Goal: Task Accomplishment & Management: Complete application form

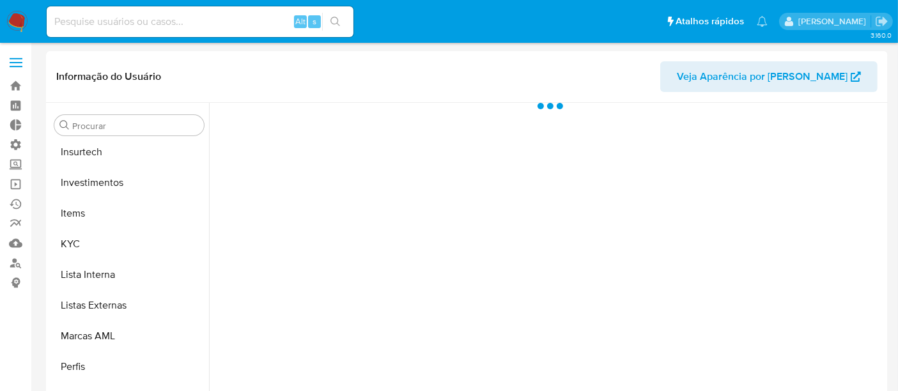
scroll to position [601, 0]
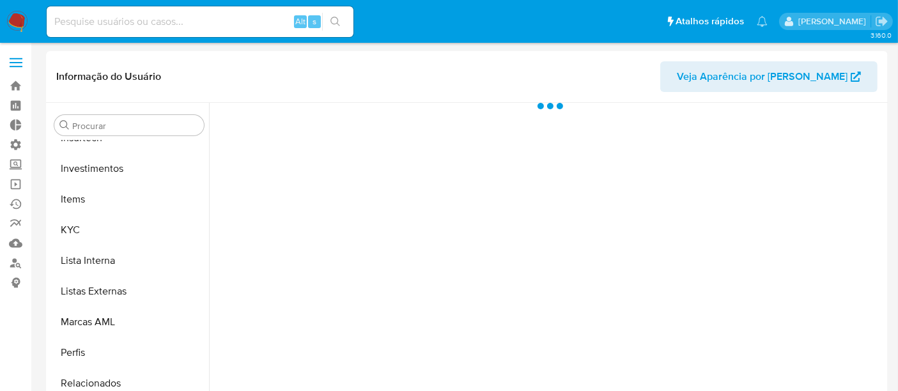
select select "10"
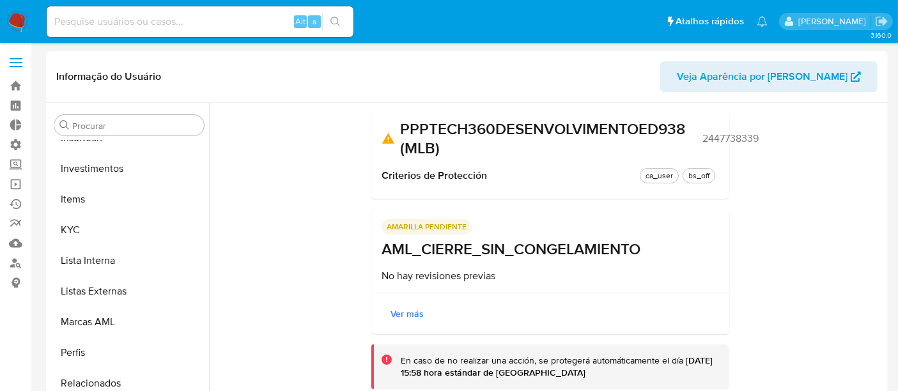
scroll to position [0, 0]
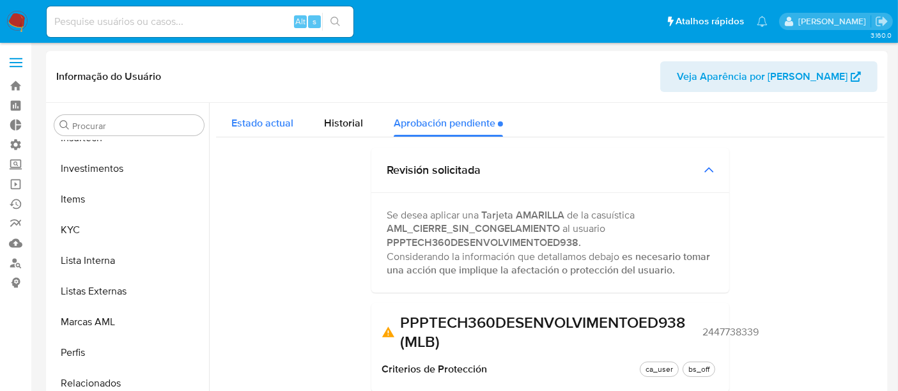
click at [273, 123] on span "Estado actual" at bounding box center [262, 123] width 62 height 15
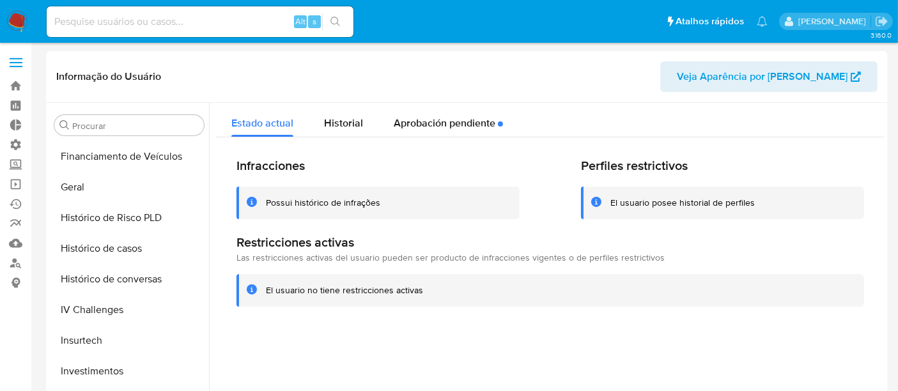
scroll to position [389, 0]
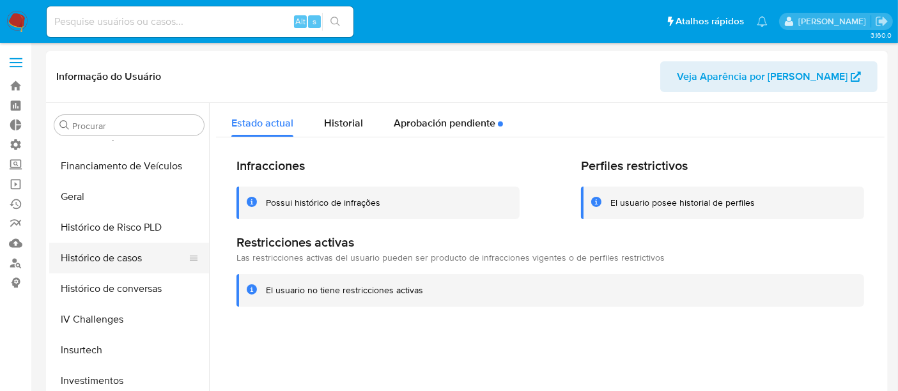
click at [122, 261] on button "Histórico de casos" at bounding box center [124, 258] width 150 height 31
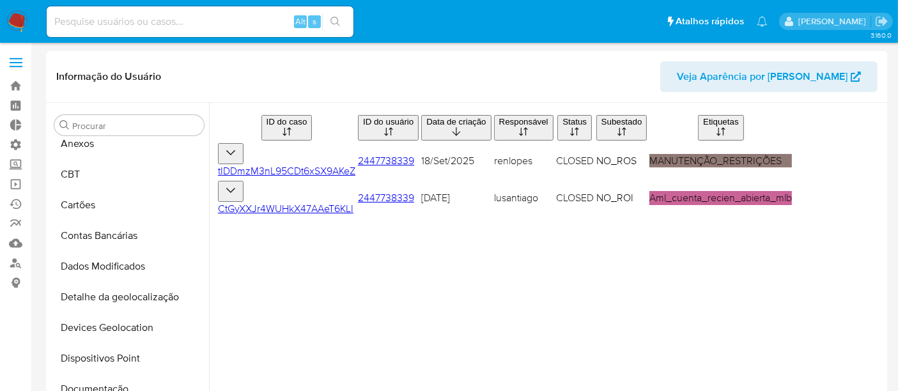
scroll to position [33, 0]
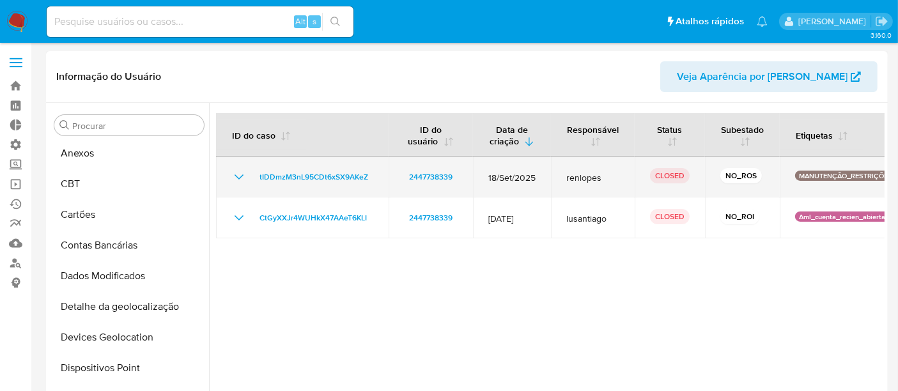
click at [236, 178] on icon "Mostrar/Ocultar" at bounding box center [238, 176] width 15 height 15
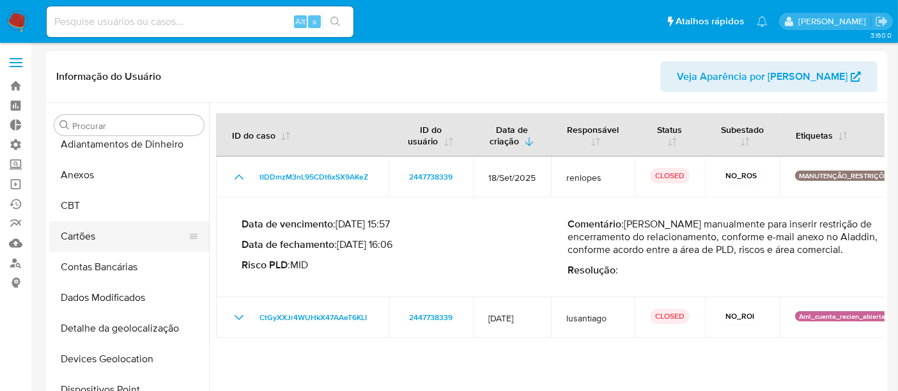
scroll to position [0, 0]
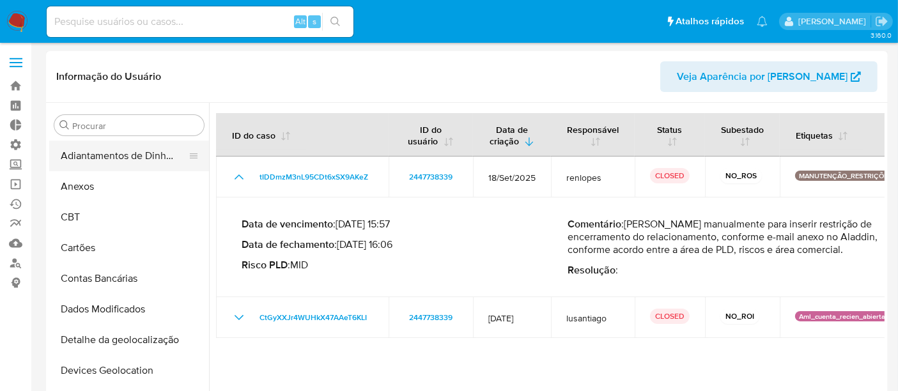
drag, startPoint x: 89, startPoint y: 189, endPoint x: 179, endPoint y: 165, distance: 93.3
click at [92, 187] on button "Anexos" at bounding box center [129, 186] width 160 height 31
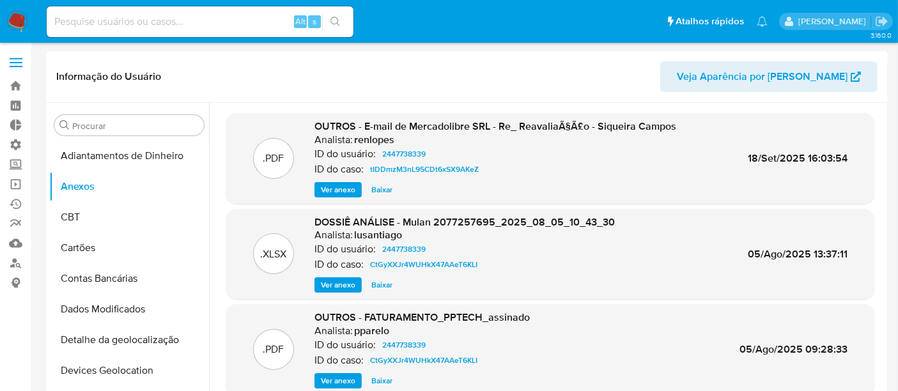
click at [336, 189] on span "Ver anexo" at bounding box center [338, 189] width 35 height 13
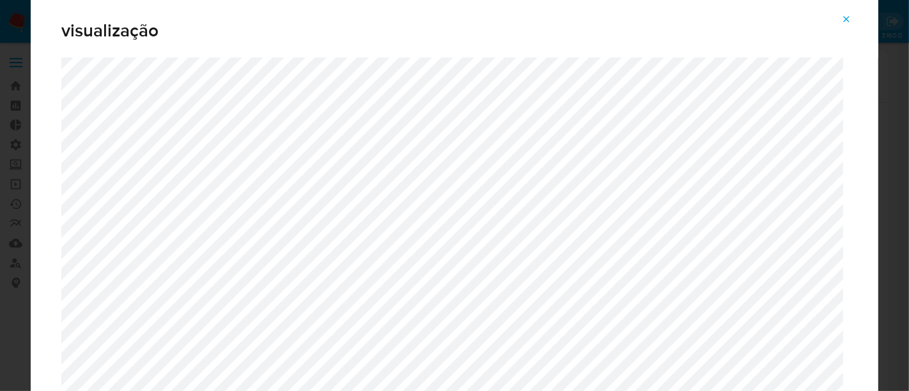
click at [34, 56] on div "visualização" at bounding box center [454, 24] width 847 height 66
click at [845, 13] on span "Attachment preview" at bounding box center [846, 19] width 10 height 18
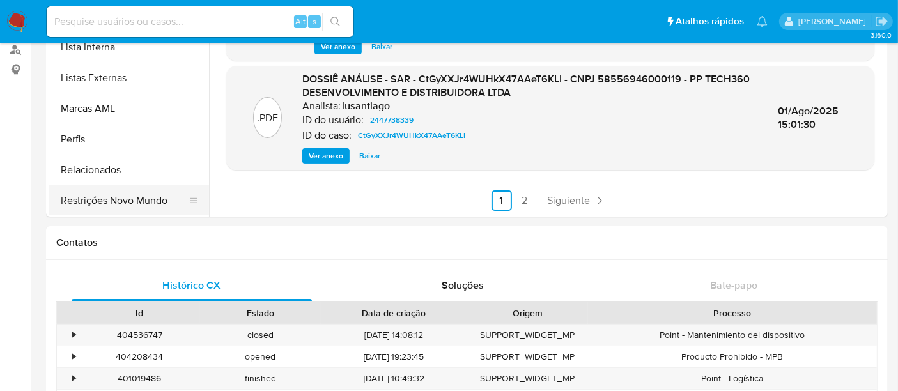
scroll to position [213, 0]
click at [130, 208] on button "Restrições Novo Mundo" at bounding box center [124, 201] width 150 height 31
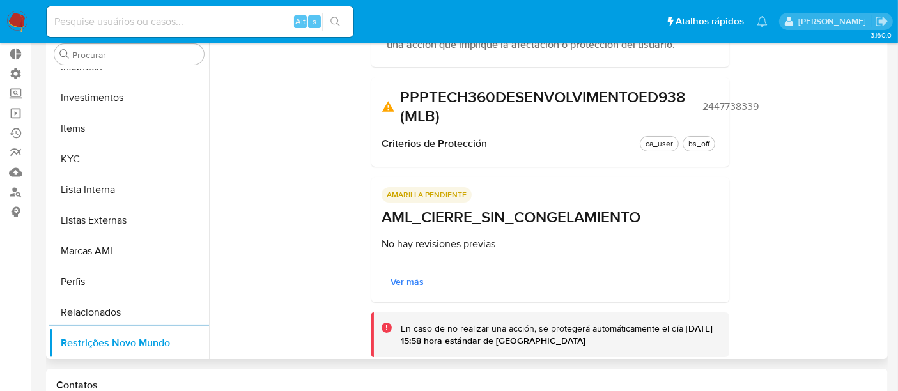
scroll to position [194, 0]
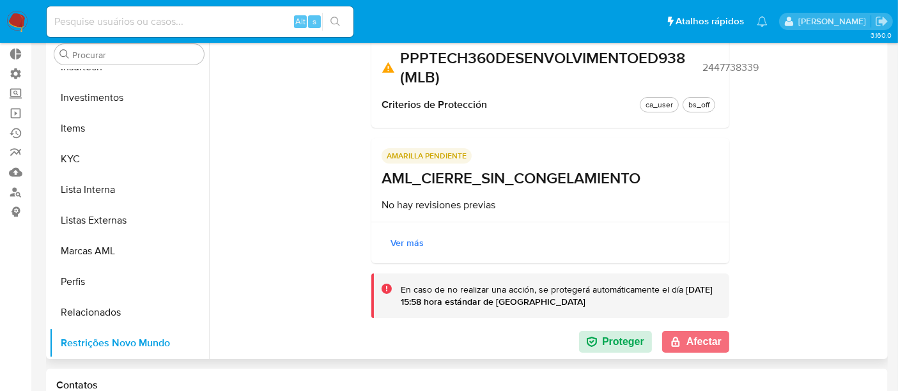
click at [699, 337] on button "Afectar" at bounding box center [695, 342] width 67 height 22
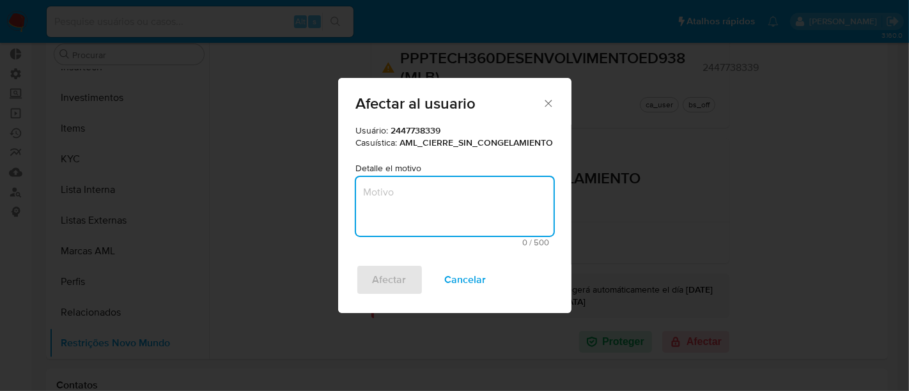
click at [431, 217] on textarea "Motivo" at bounding box center [454, 206] width 197 height 59
type textarea "l"
type textarea "a"
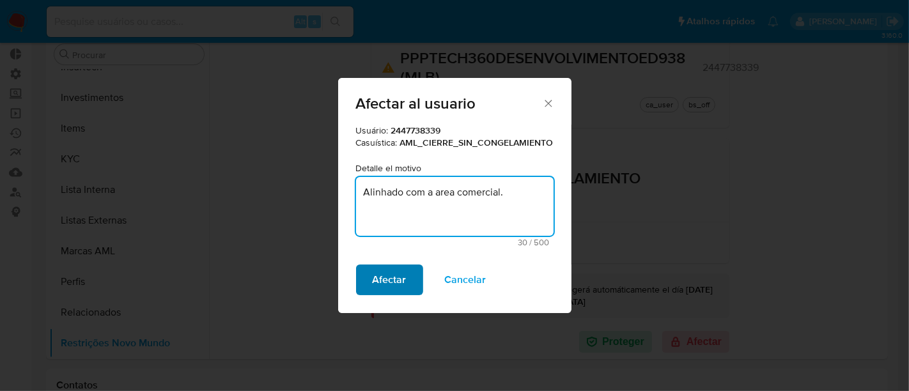
type textarea "Alinhado com a area comercial."
drag, startPoint x: 406, startPoint y: 272, endPoint x: 634, endPoint y: 180, distance: 246.2
click at [403, 273] on button "Afectar" at bounding box center [389, 280] width 67 height 31
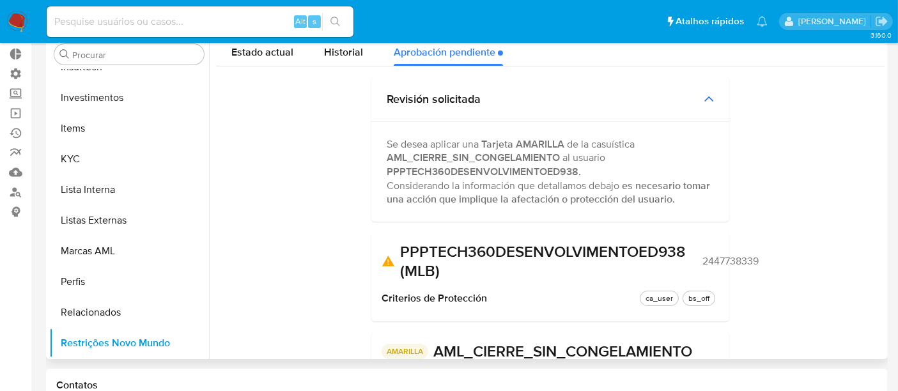
scroll to position [0, 0]
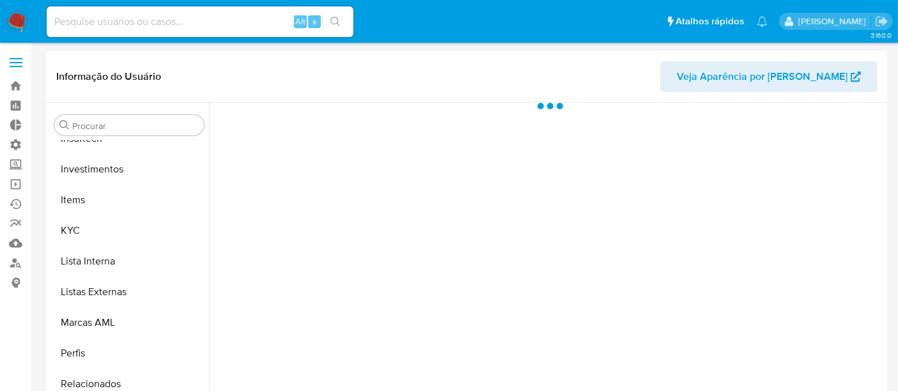
scroll to position [601, 0]
select select "10"
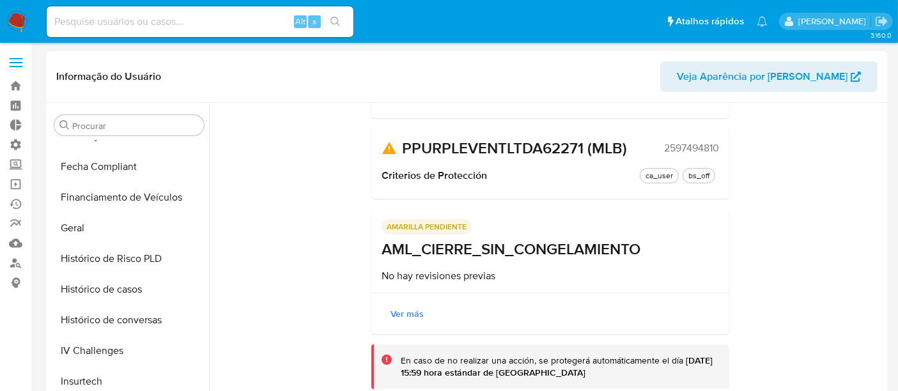
scroll to position [317, 0]
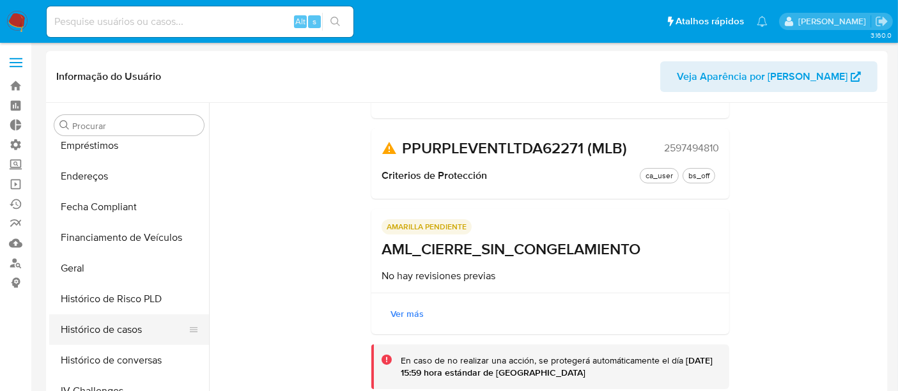
click at [99, 330] on button "Histórico de casos" at bounding box center [124, 329] width 150 height 31
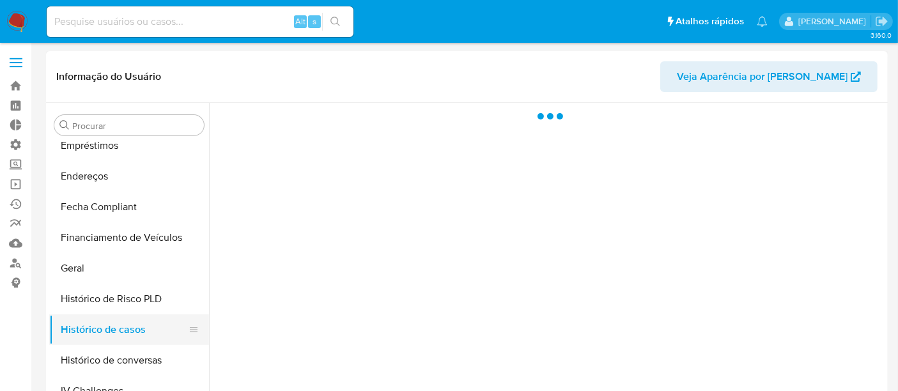
scroll to position [0, 0]
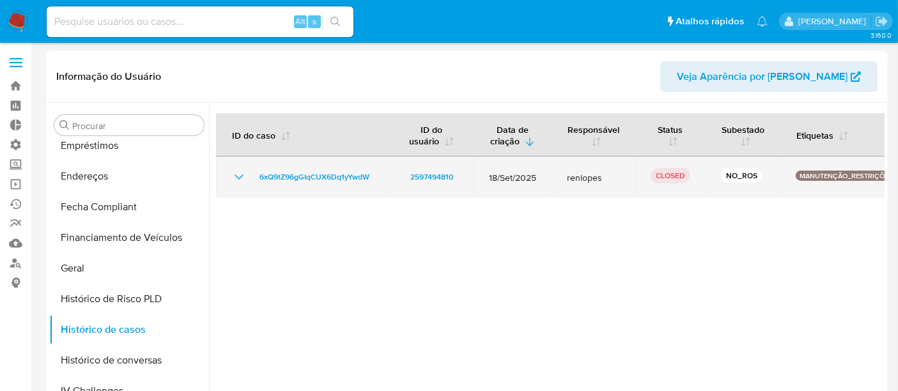
click at [235, 176] on icon "Mostrar/Ocultar" at bounding box center [239, 176] width 9 height 5
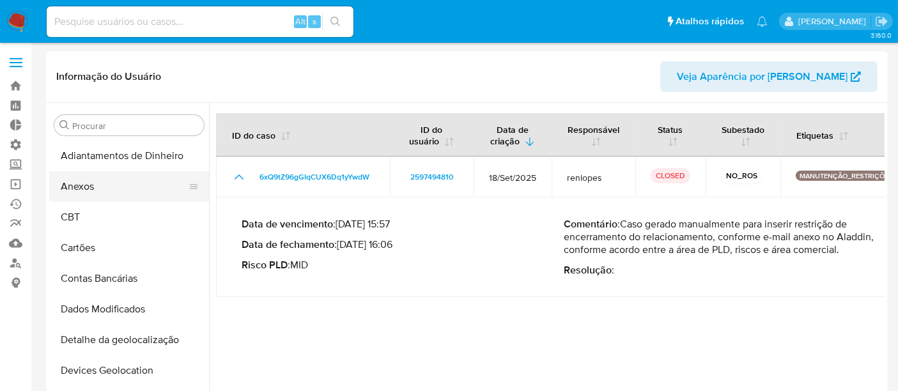
click at [96, 194] on button "Anexos" at bounding box center [124, 186] width 150 height 31
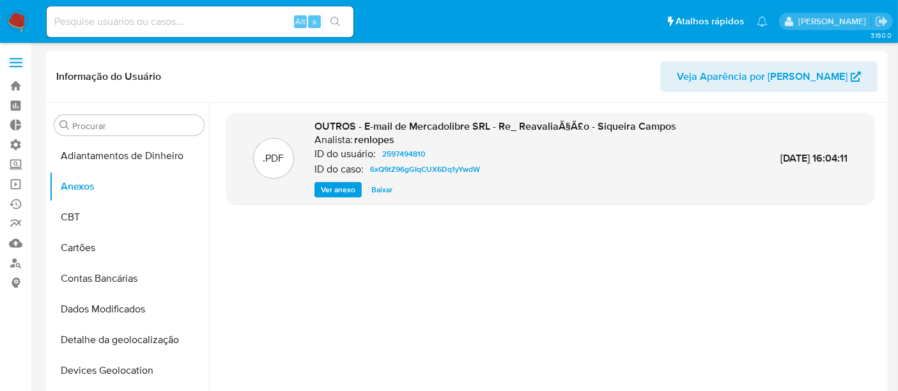
click at [329, 184] on span "Ver anexo" at bounding box center [338, 189] width 35 height 13
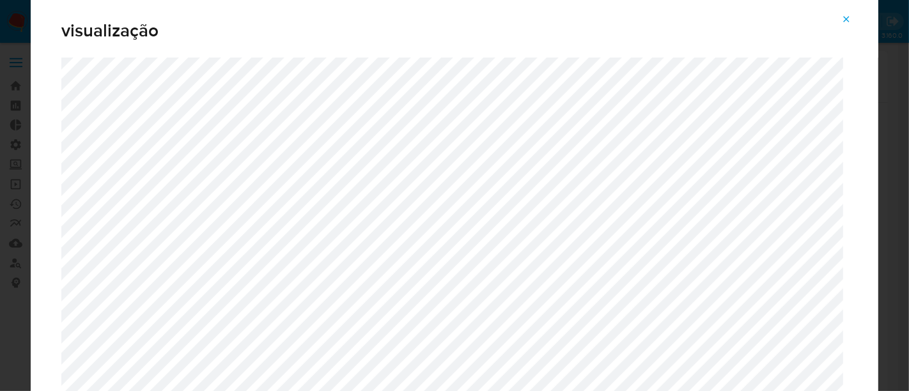
click at [852, 19] on button "Attachment preview" at bounding box center [846, 19] width 28 height 20
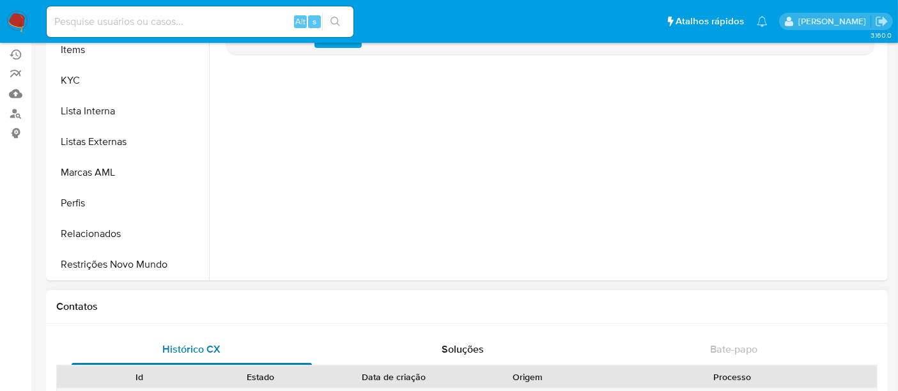
scroll to position [213, 0]
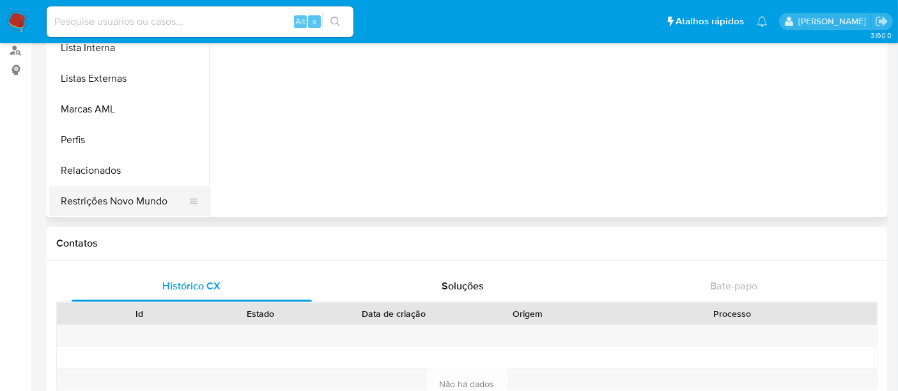
click at [121, 195] on button "Restrições Novo Mundo" at bounding box center [124, 201] width 150 height 31
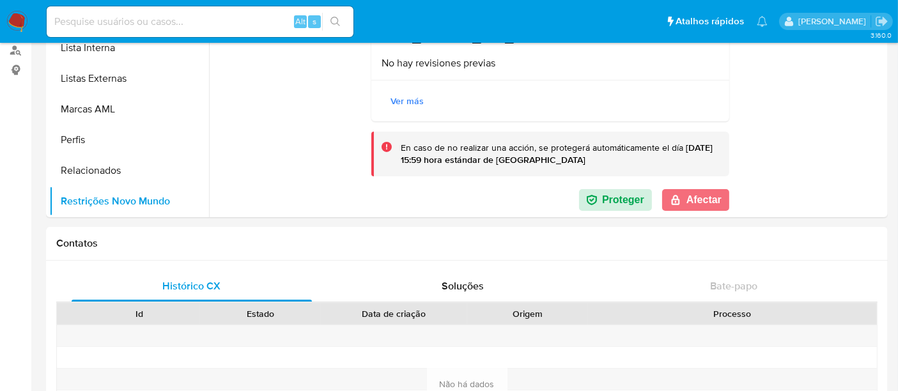
click at [691, 203] on button "Afectar" at bounding box center [695, 200] width 67 height 22
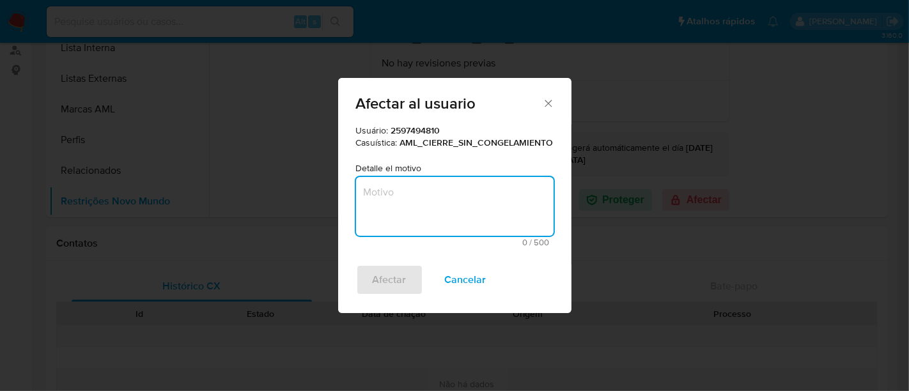
click at [429, 204] on textarea "Motivo" at bounding box center [454, 206] width 197 height 59
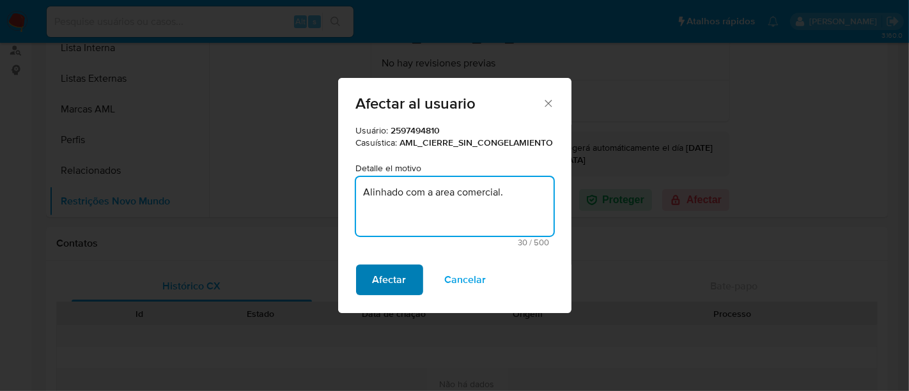
type textarea "Alinhado com a area comercial."
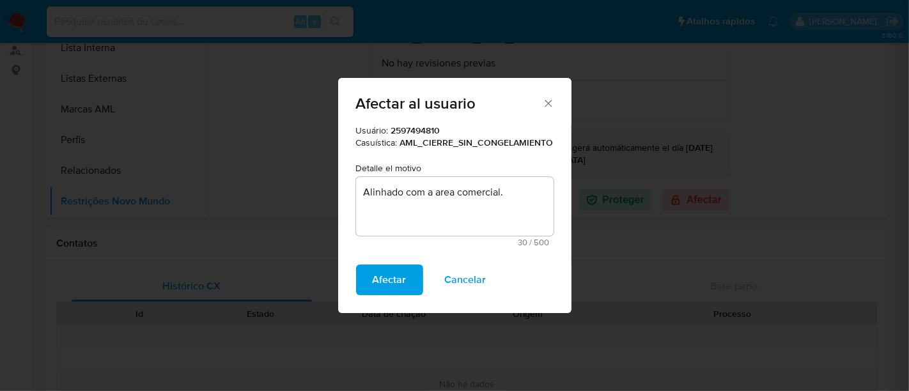
click at [398, 286] on span "Afectar" at bounding box center [390, 280] width 34 height 28
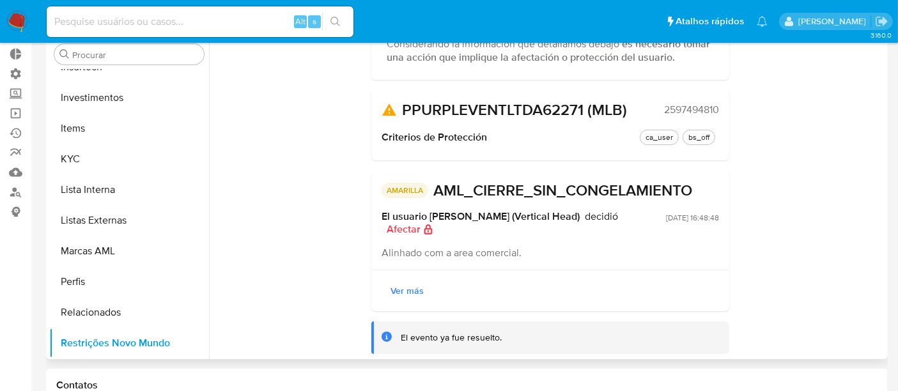
scroll to position [142, 0]
